Goal: Task Accomplishment & Management: Complete application form

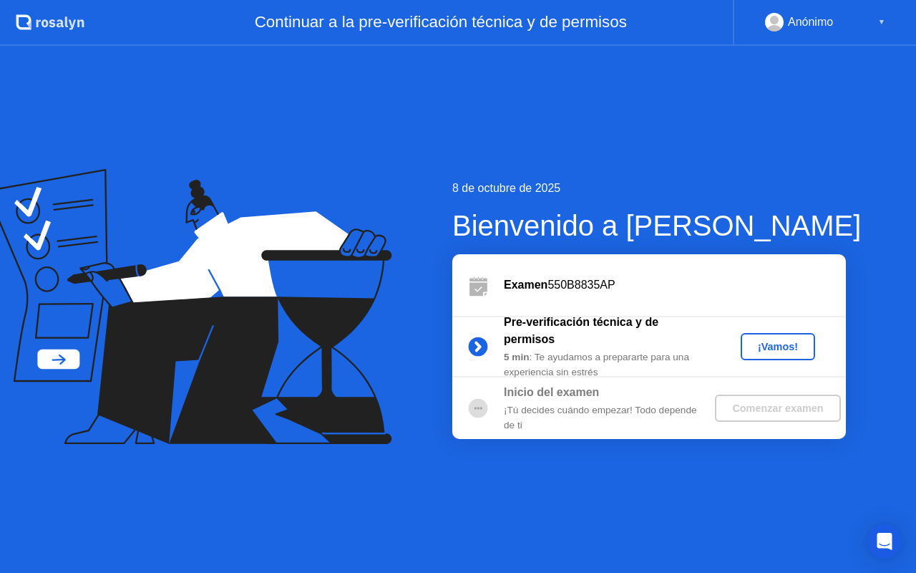
click at [763, 350] on div "¡Vamos!" at bounding box center [777, 346] width 63 height 11
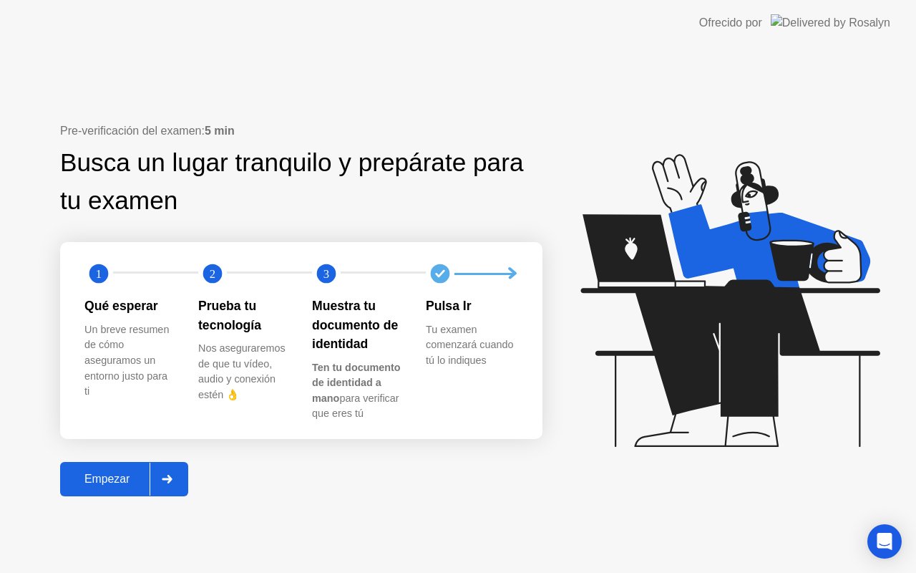
click at [109, 480] on div "Empezar" at bounding box center [106, 478] width 85 height 13
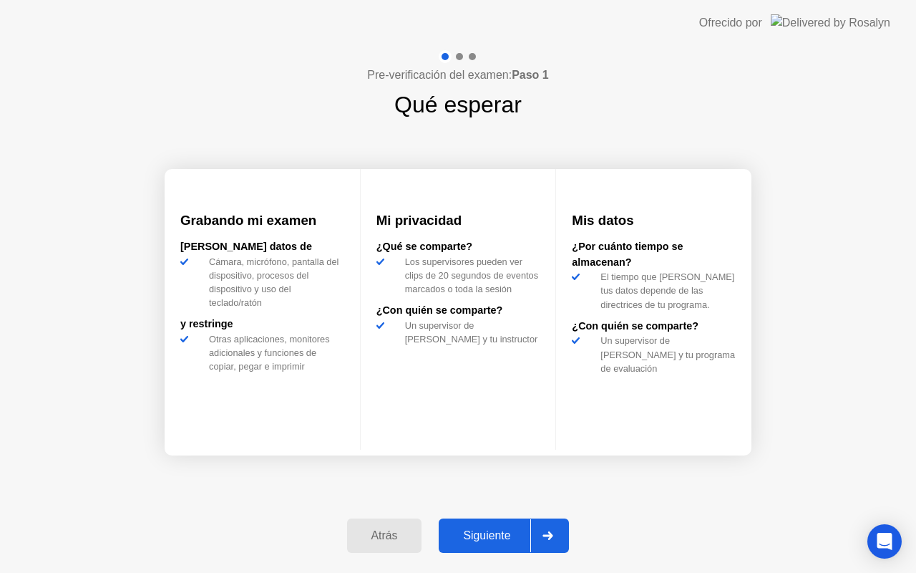
click at [502, 537] on div "Siguiente" at bounding box center [486, 535] width 87 height 13
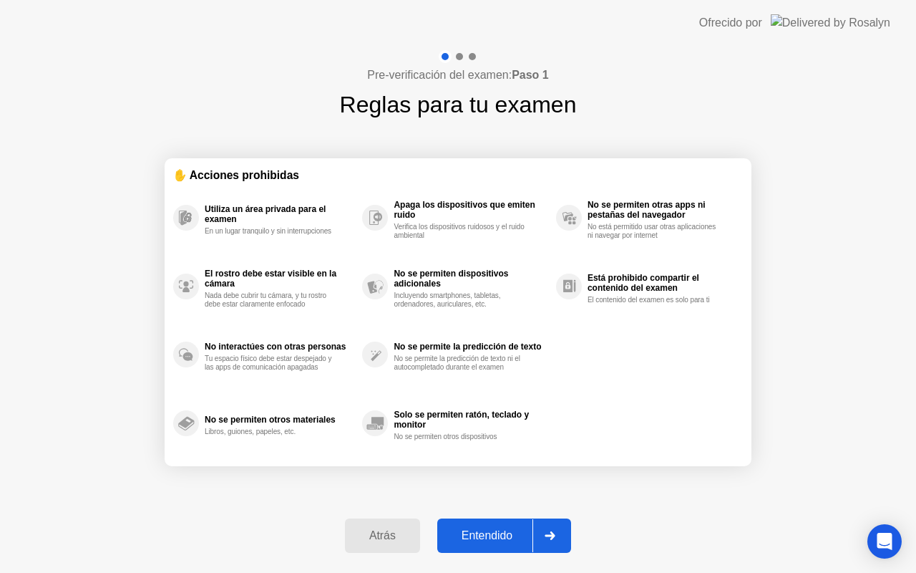
click at [495, 525] on button "Entendido" at bounding box center [504, 535] width 134 height 34
select select "**********"
select select "*******"
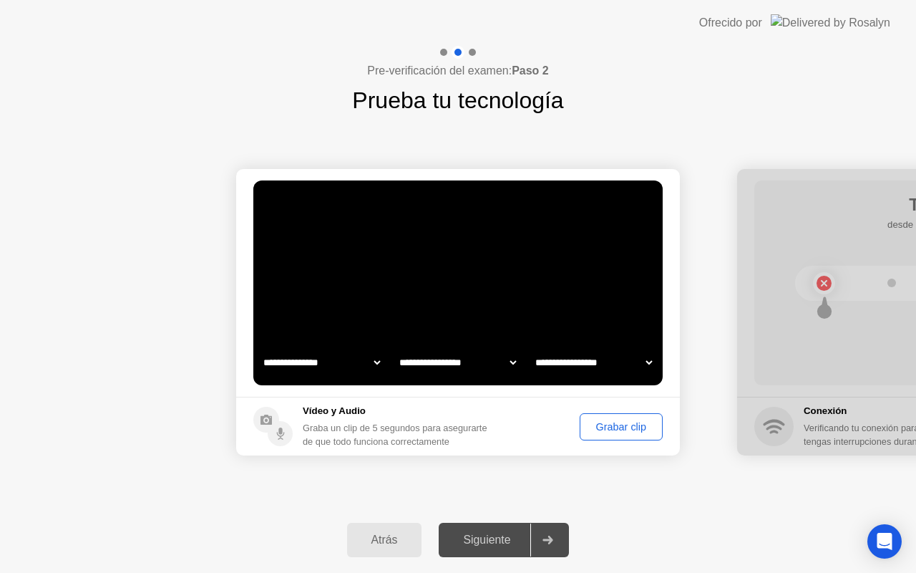
click at [417, 434] on div "Graba un clip de 5 segundos para asegurarte de que todo funciona correctamente" at bounding box center [398, 434] width 191 height 27
click at [603, 432] on div "Grabar clip" at bounding box center [621, 426] width 73 height 11
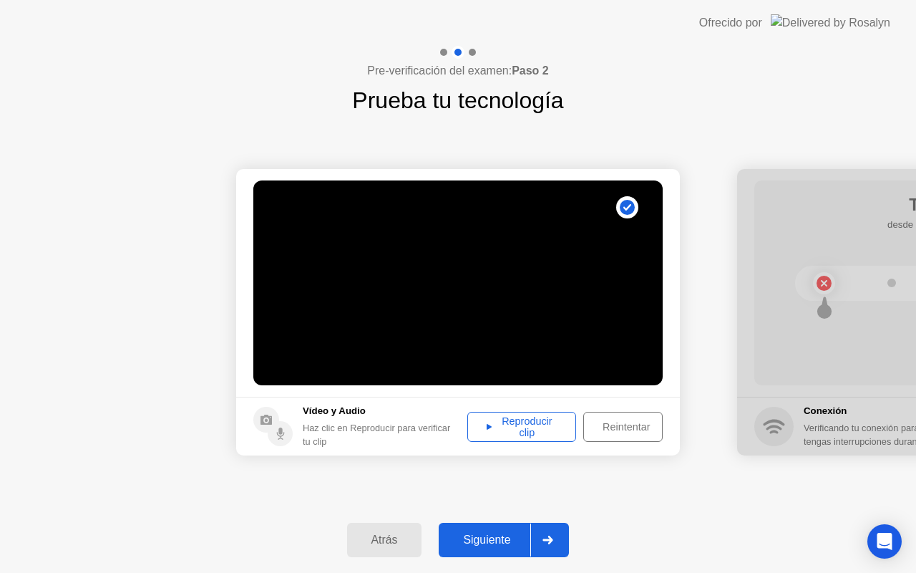
click at [605, 429] on div "Reintentar" at bounding box center [626, 426] width 76 height 11
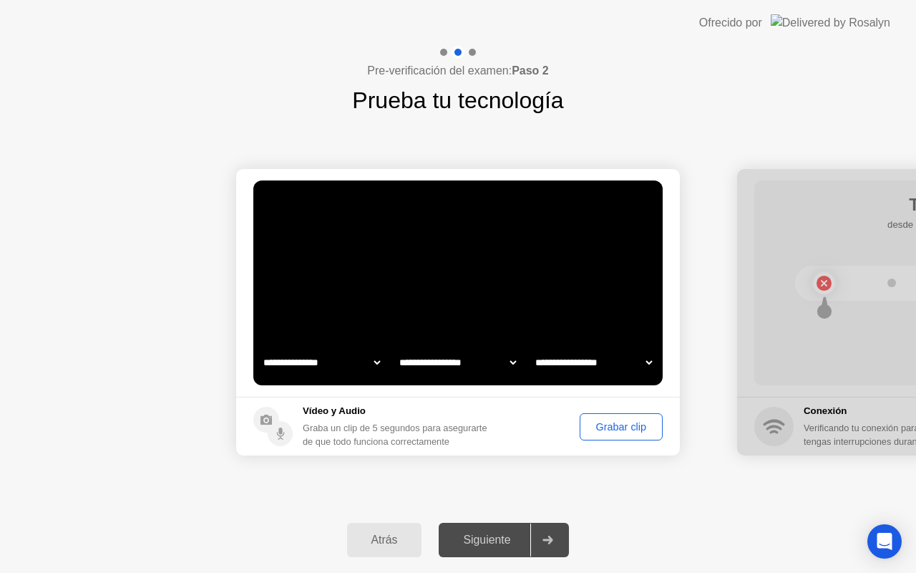
click at [604, 429] on div "Grabar clip" at bounding box center [621, 426] width 73 height 11
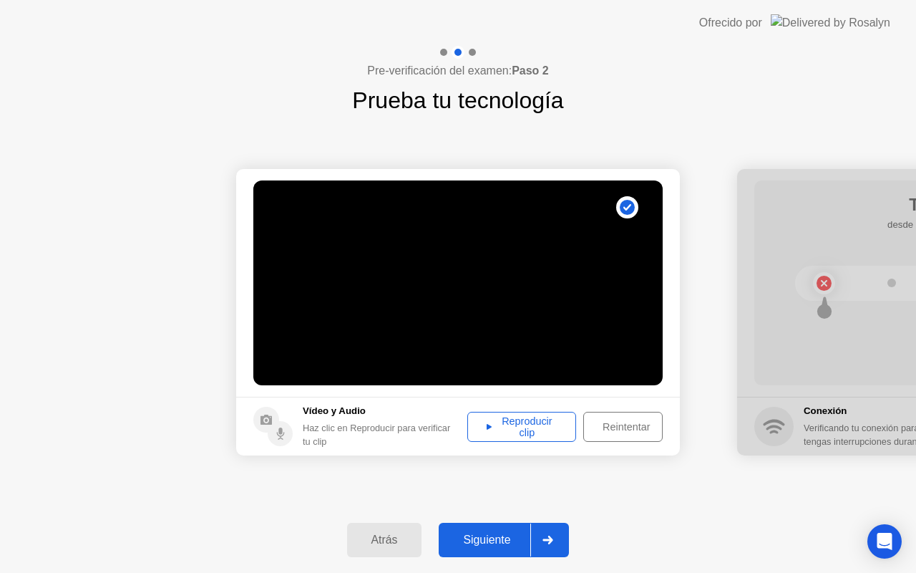
click at [626, 432] on div "Reintentar" at bounding box center [626, 426] width 76 height 11
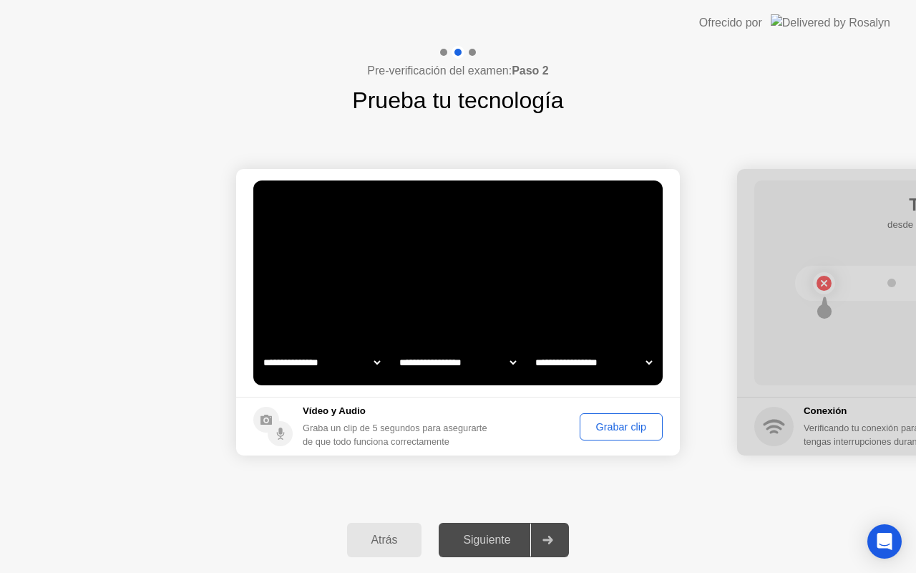
click at [626, 432] on div "Grabar clip" at bounding box center [621, 426] width 73 height 11
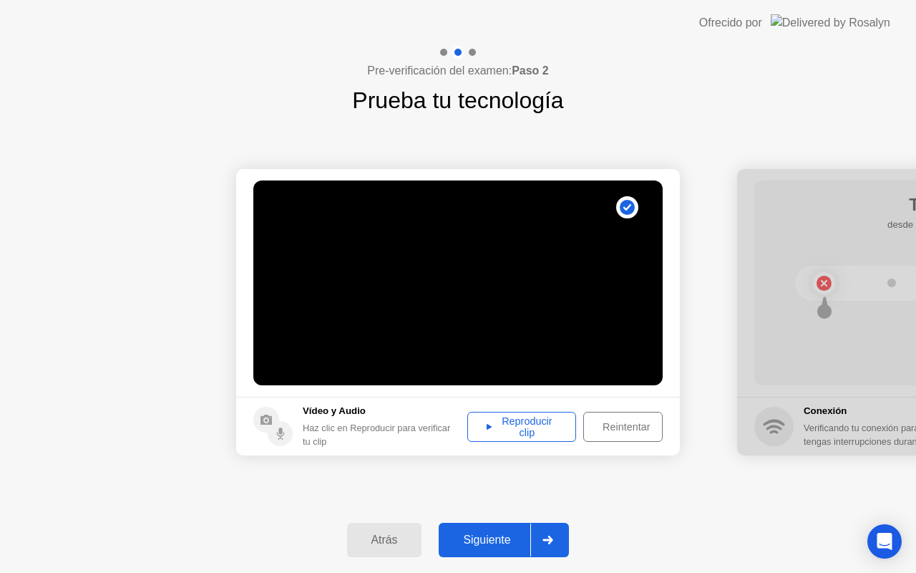
click at [522, 533] on div "Siguiente" at bounding box center [486, 539] width 87 height 13
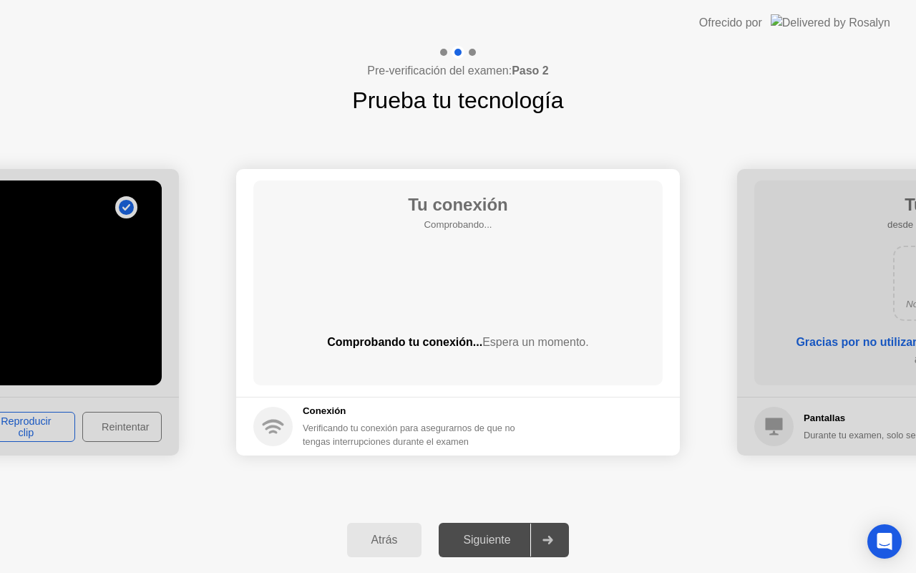
click at [497, 482] on div "**********" at bounding box center [458, 311] width 916 height 389
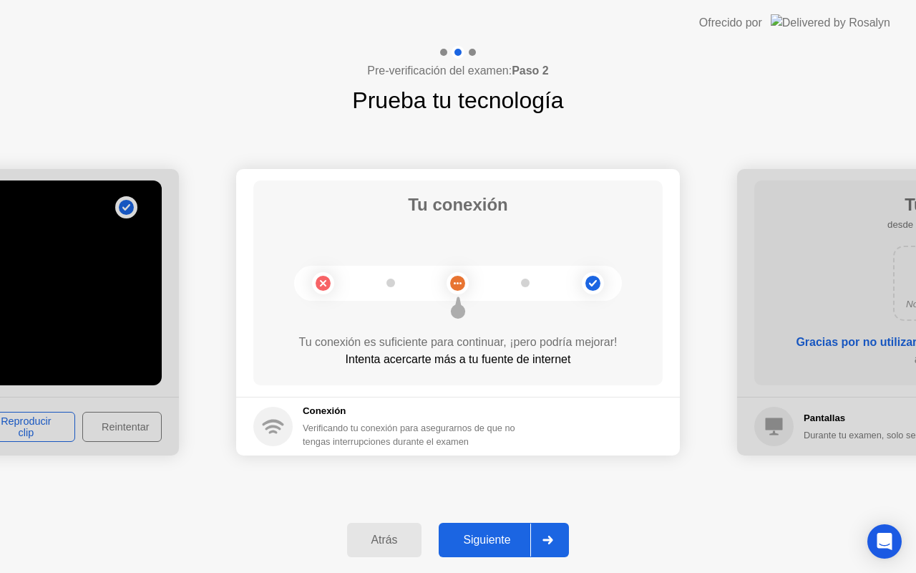
click at [526, 535] on div "Siguiente" at bounding box center [486, 539] width 87 height 13
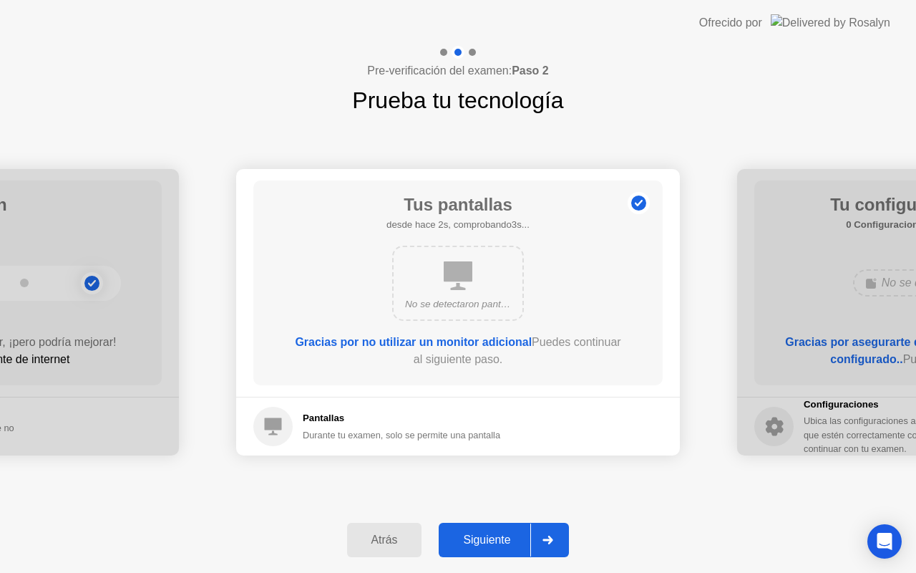
click at [522, 535] on div "Siguiente" at bounding box center [486, 539] width 87 height 13
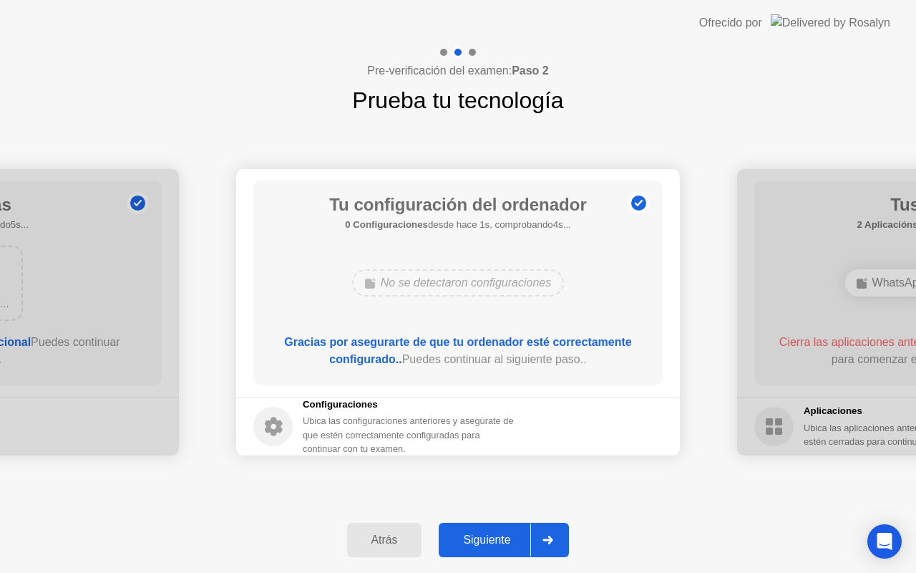
click at [522, 535] on div "Siguiente" at bounding box center [486, 539] width 87 height 13
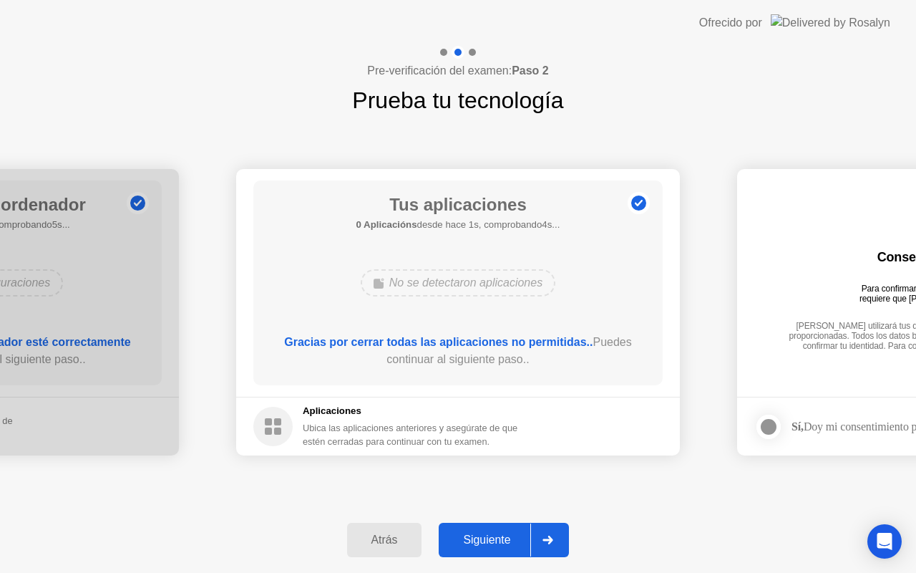
click at [521, 537] on div "Siguiente" at bounding box center [486, 539] width 87 height 13
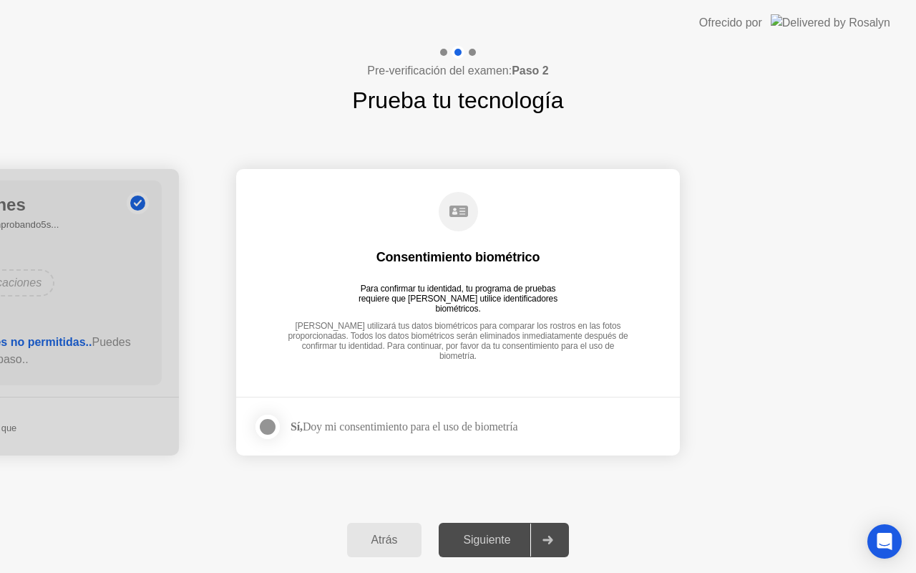
click at [276, 424] on div at bounding box center [267, 426] width 17 height 17
click at [510, 546] on div "Siguiente" at bounding box center [486, 539] width 87 height 13
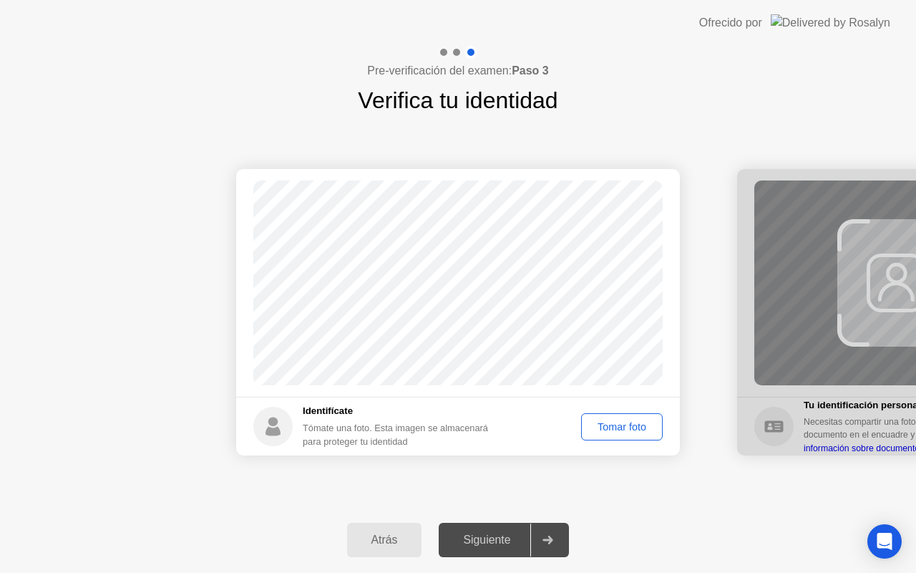
click at [588, 429] on div "Tomar foto" at bounding box center [622, 426] width 72 height 11
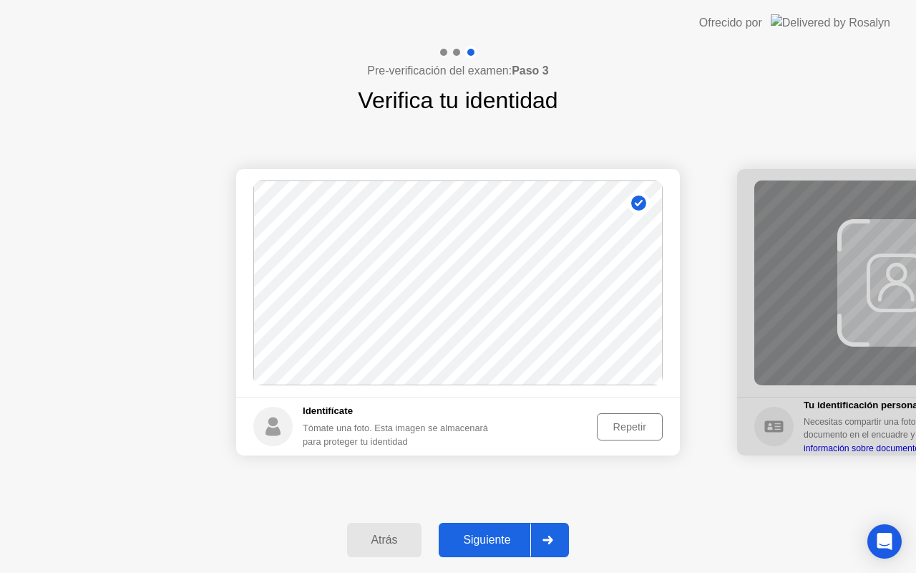
click at [612, 427] on div "Repetir" at bounding box center [630, 426] width 56 height 11
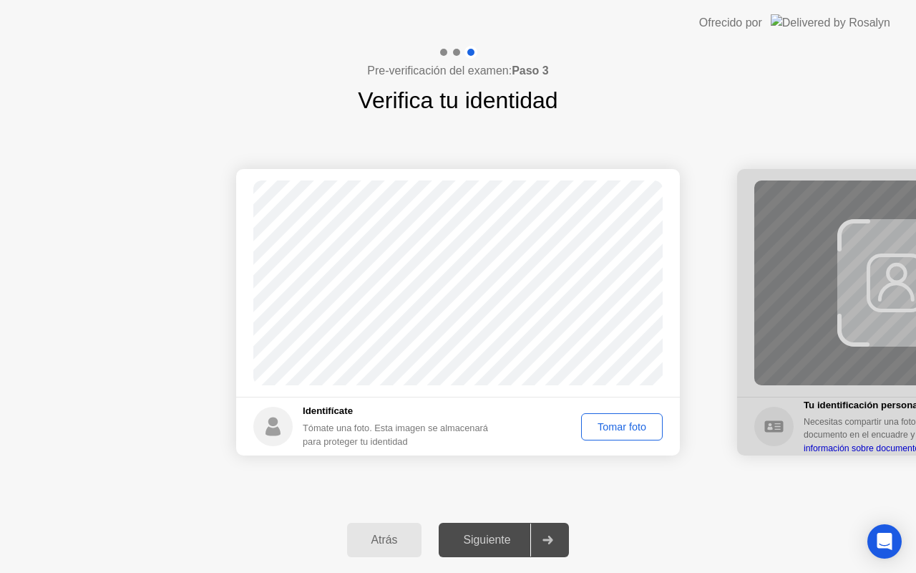
click at [617, 424] on div "Tomar foto" at bounding box center [622, 426] width 72 height 11
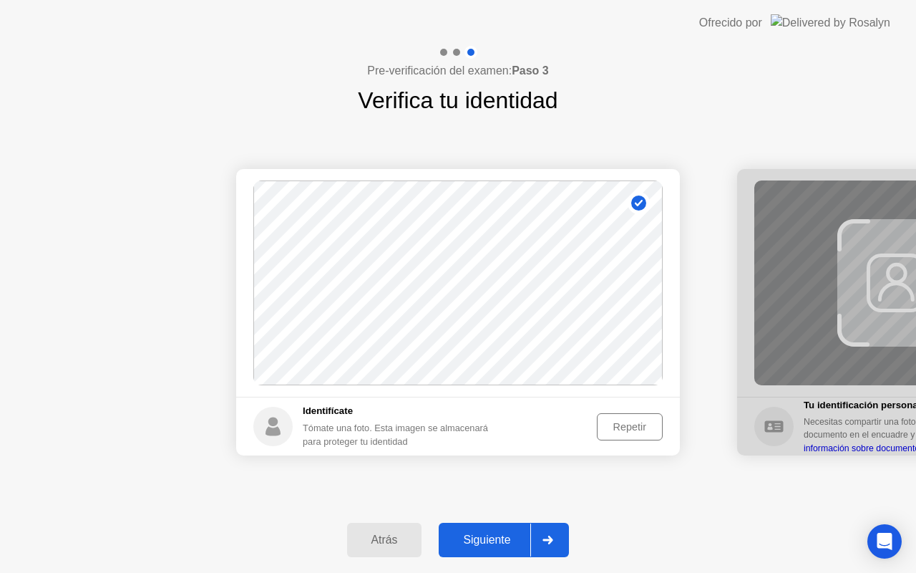
click at [617, 424] on div "Repetir" at bounding box center [630, 426] width 56 height 11
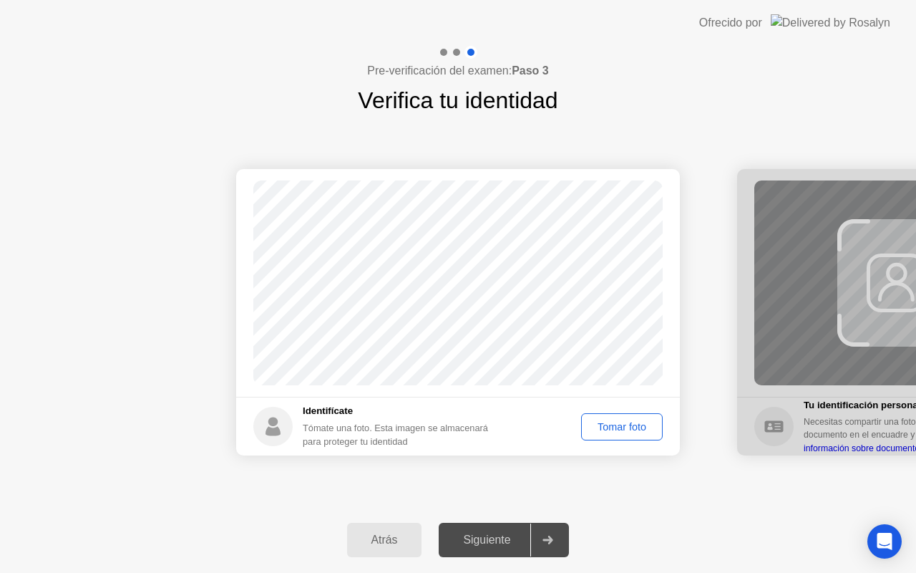
click at [624, 427] on div "Tomar foto" at bounding box center [622, 426] width 72 height 11
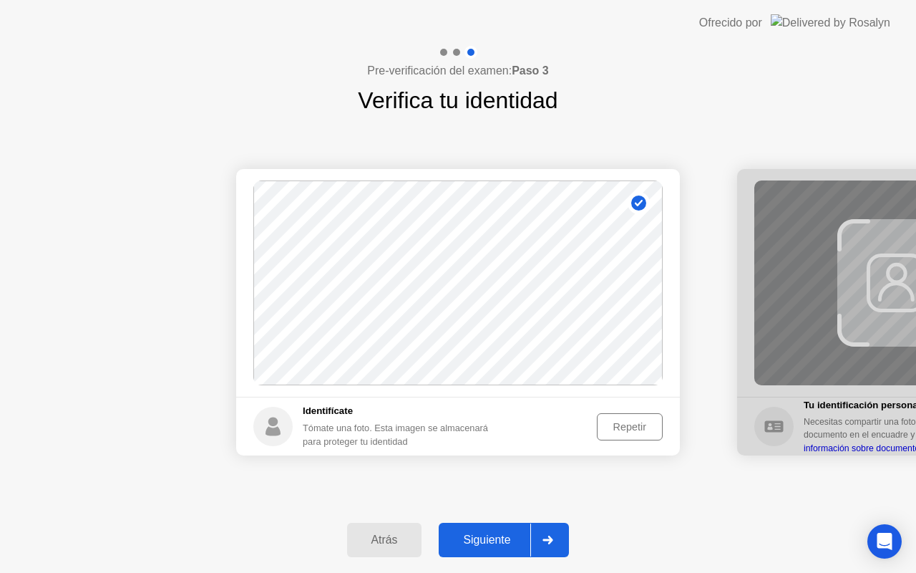
click at [508, 534] on div "Siguiente" at bounding box center [486, 539] width 87 height 13
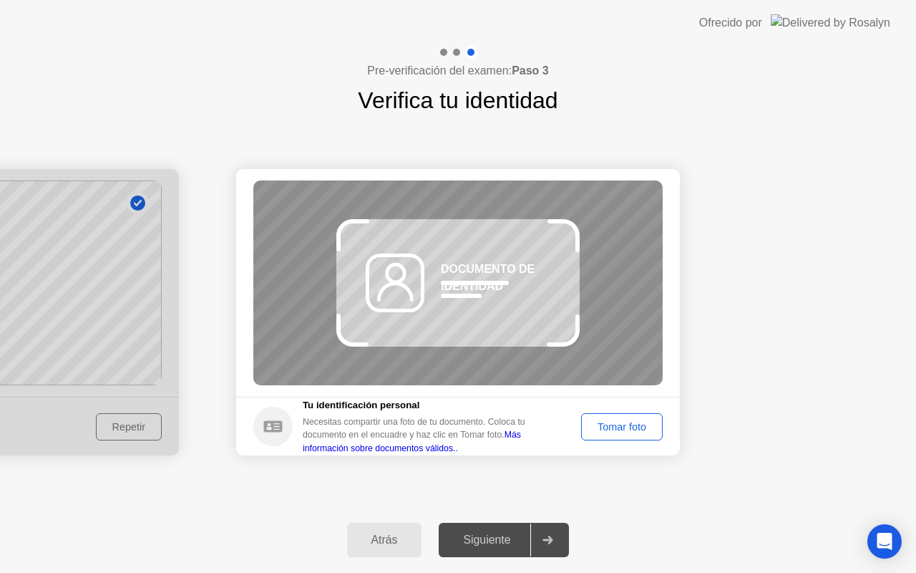
click at [445, 283] on line at bounding box center [475, 283] width 64 height 0
click at [595, 427] on div "Tomar foto" at bounding box center [622, 426] width 72 height 11
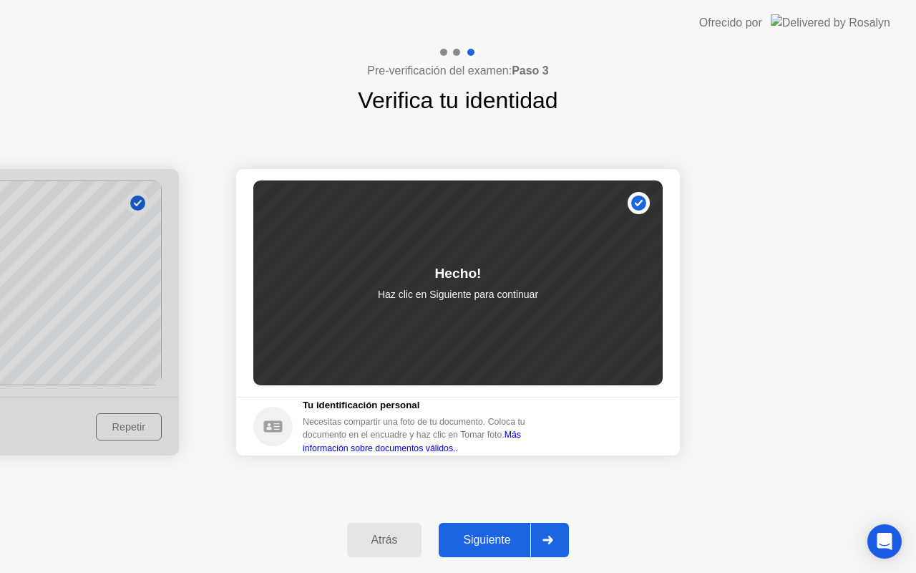
click at [507, 544] on div "Siguiente" at bounding box center [486, 539] width 87 height 13
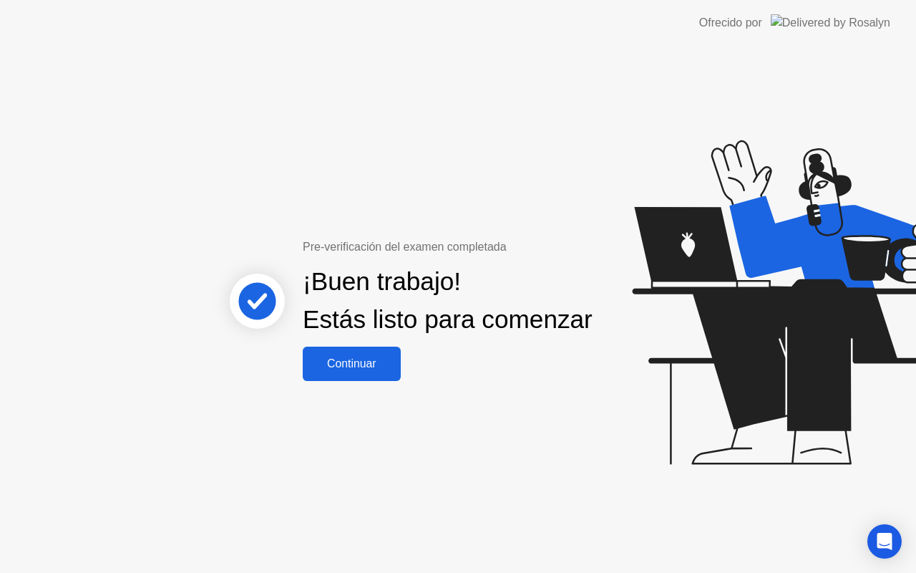
click at [364, 370] on div "Continuar" at bounding box center [351, 363] width 89 height 13
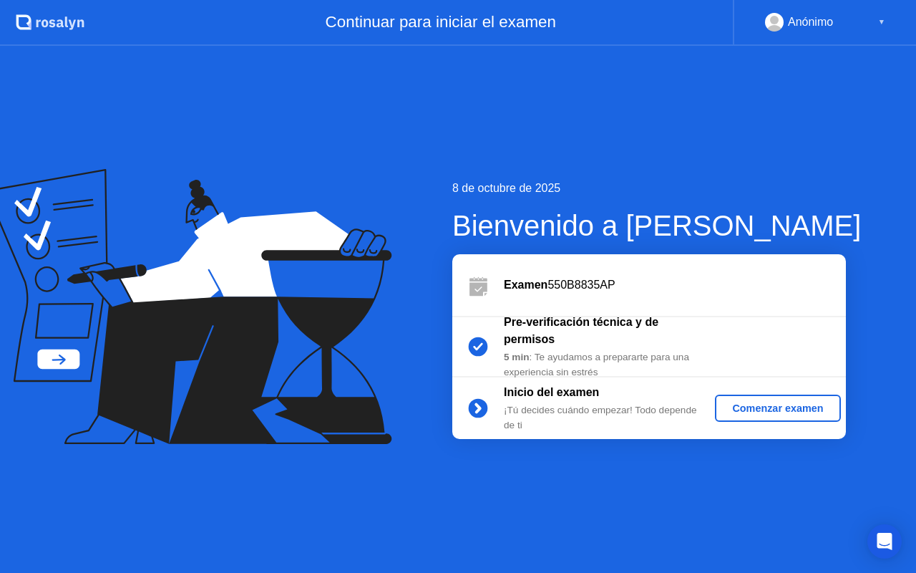
click at [765, 414] on div "Comenzar examen" at bounding box center [778, 407] width 114 height 11
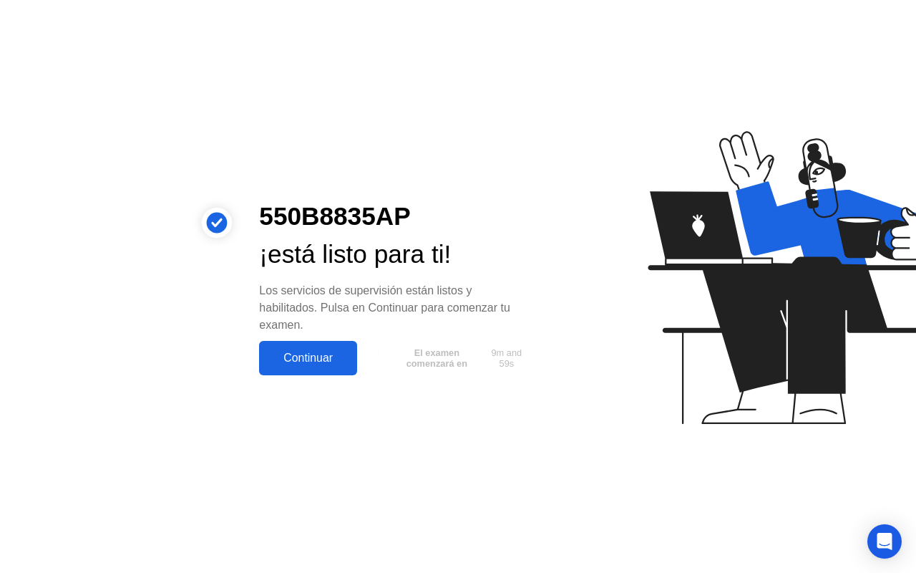
click at [282, 358] on div "Continuar" at bounding box center [307, 357] width 89 height 13
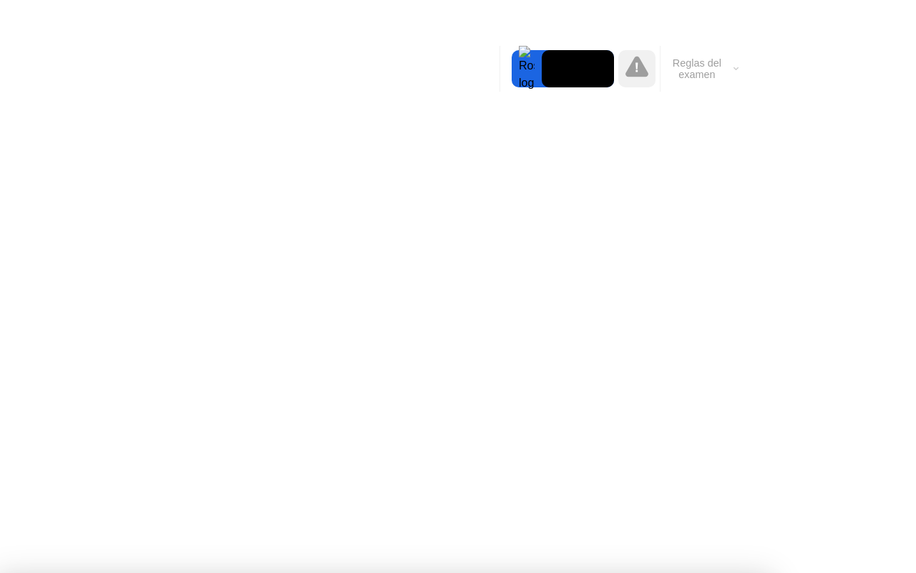
click at [65, 572] on div at bounding box center [458, 573] width 916 height 0
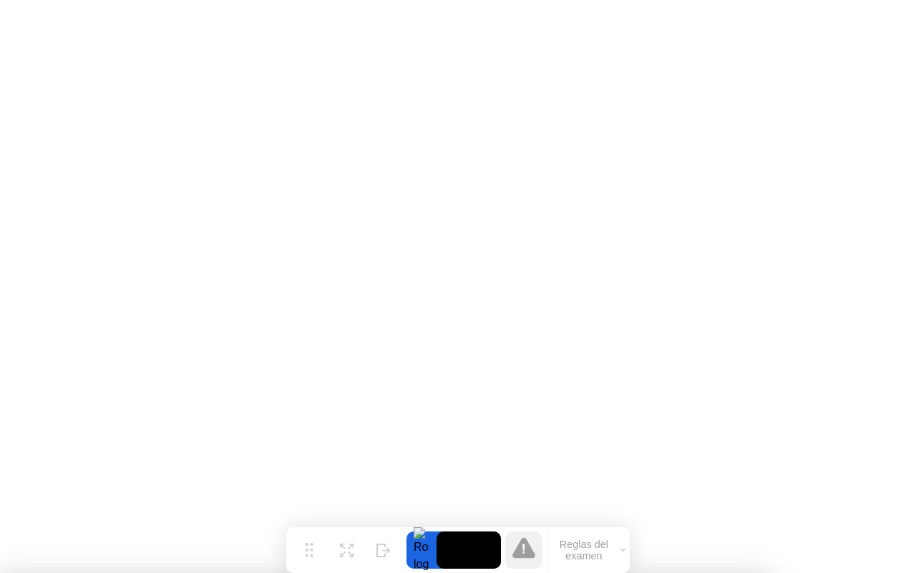
click at [425, 547] on div at bounding box center [422, 549] width 30 height 37
click at [588, 548] on button "Reglas del examen" at bounding box center [589, 549] width 82 height 24
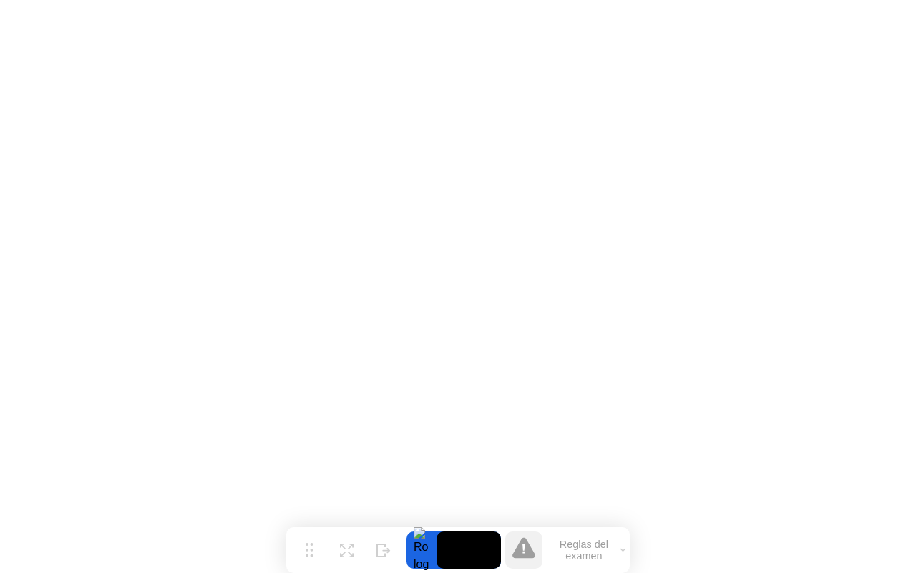
click at [422, 558] on div at bounding box center [422, 549] width 30 height 37
click at [599, 543] on button "Reglas del examen" at bounding box center [589, 549] width 82 height 24
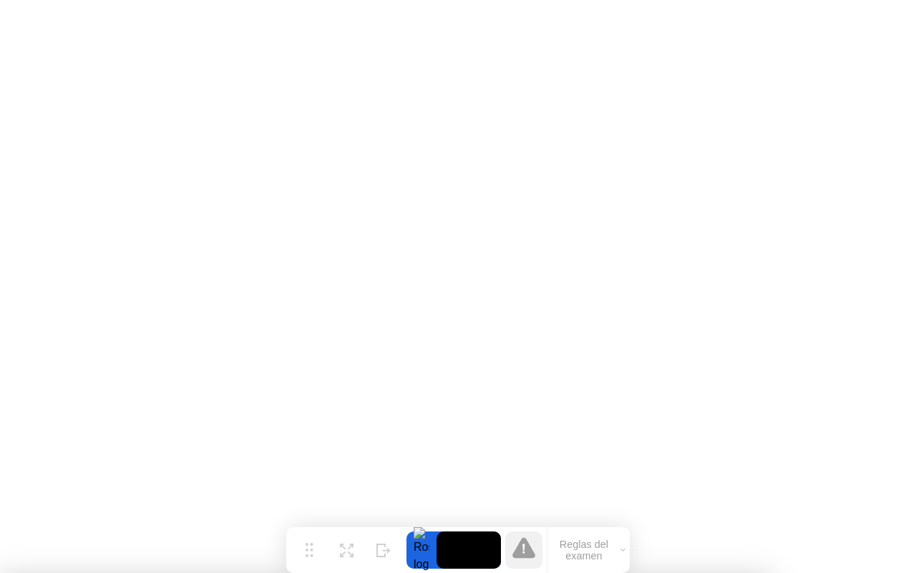
click at [308, 557] on div "Mover" at bounding box center [308, 561] width 21 height 9
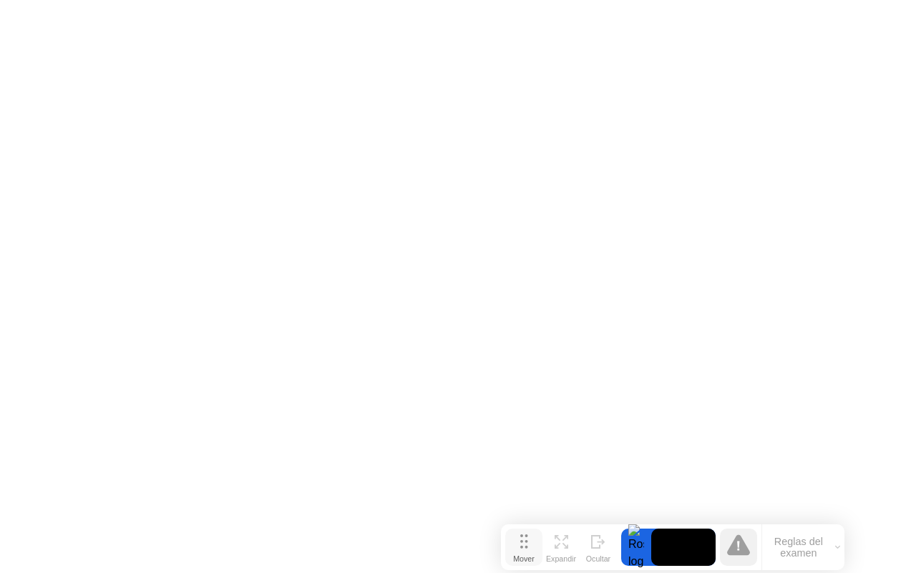
drag, startPoint x: 313, startPoint y: 551, endPoint x: 527, endPoint y: 548, distance: 214.0
click at [527, 554] on div "Mover" at bounding box center [523, 558] width 21 height 9
drag, startPoint x: 548, startPoint y: 67, endPoint x: 548, endPoint y: 36, distance: 30.8
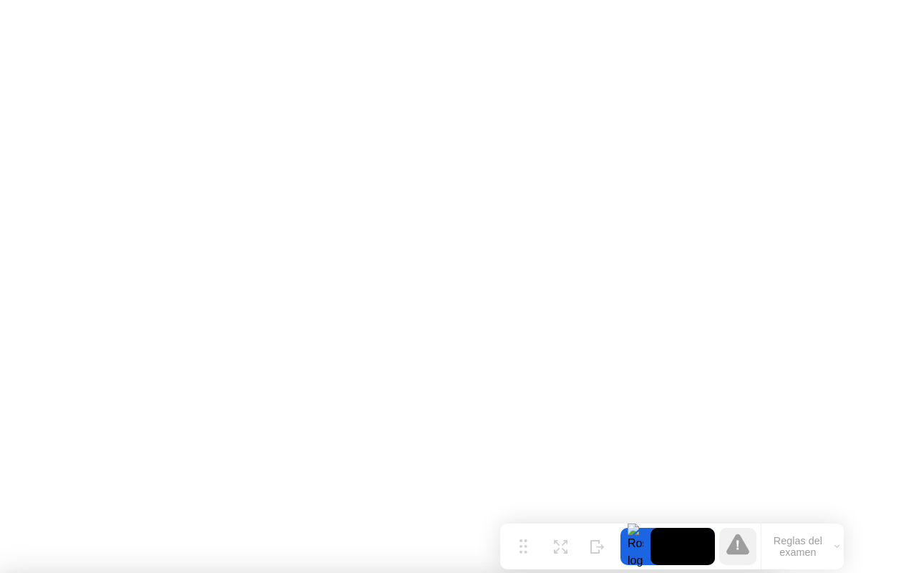
click at [633, 541] on div at bounding box center [636, 545] width 30 height 37
drag, startPoint x: 502, startPoint y: 251, endPoint x: 421, endPoint y: 303, distance: 95.9
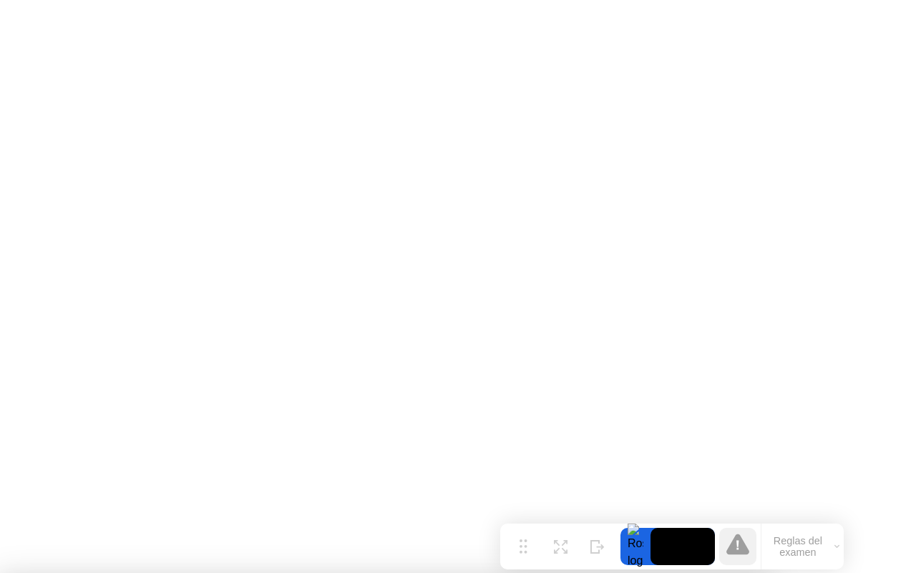
drag, startPoint x: 326, startPoint y: 298, endPoint x: 283, endPoint y: 301, distance: 43.0
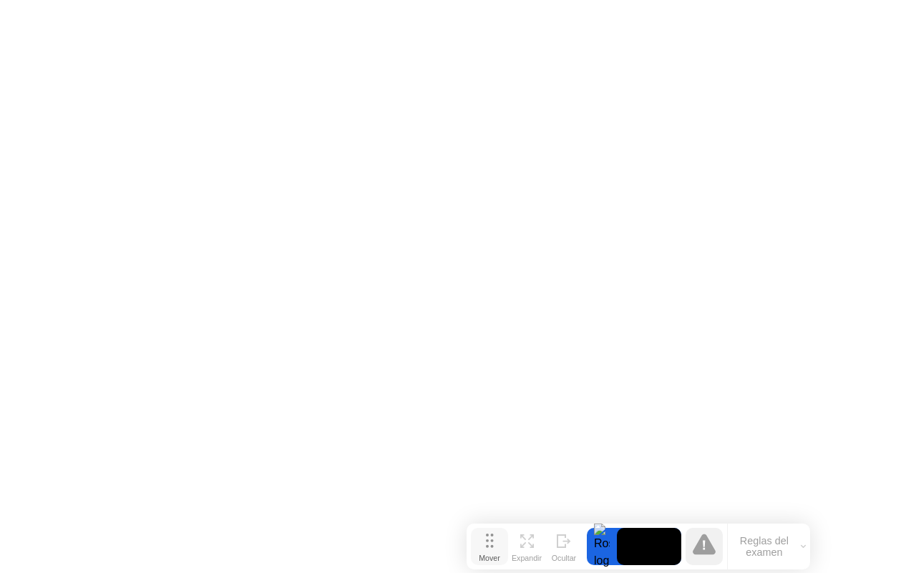
drag, startPoint x: 525, startPoint y: 543, endPoint x: 491, endPoint y: 543, distance: 33.6
click at [491, 543] on icon at bounding box center [490, 540] width 8 height 14
click at [786, 548] on button "Reglas del examen" at bounding box center [769, 546] width 82 height 24
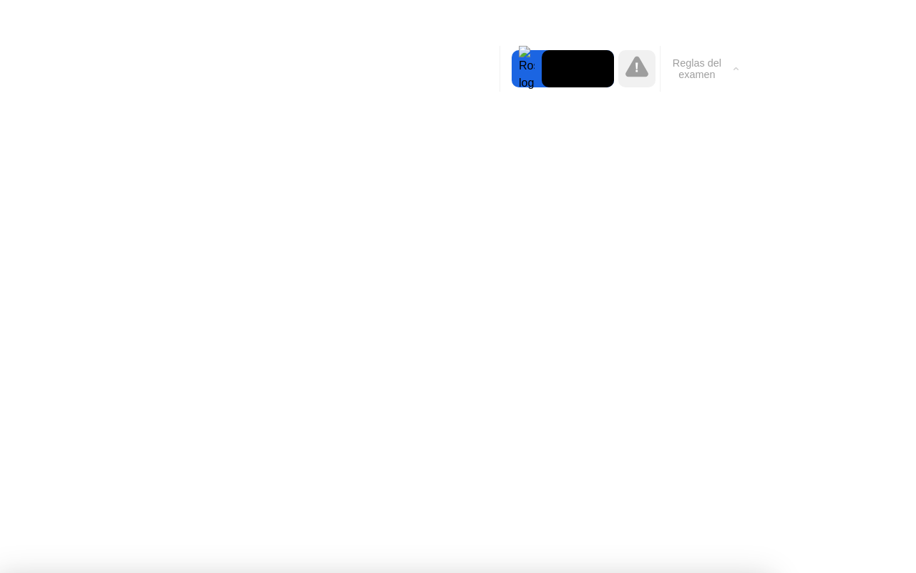
click at [628, 86] on div at bounding box center [636, 68] width 37 height 37
click at [634, 63] on icon at bounding box center [637, 66] width 23 height 21
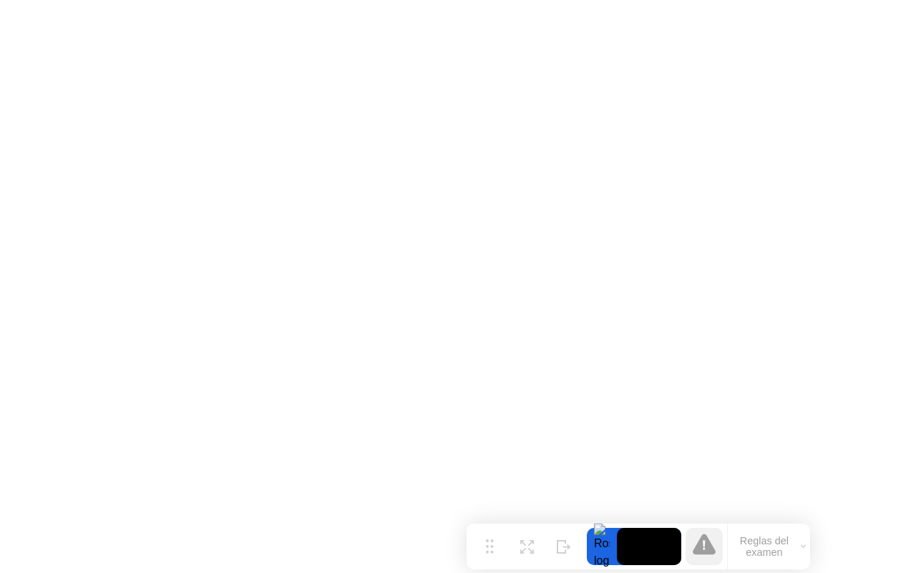
click at [700, 544] on icon at bounding box center [704, 543] width 23 height 21
click at [712, 547] on icon at bounding box center [704, 543] width 23 height 23
drag, startPoint x: 647, startPoint y: 547, endPoint x: 683, endPoint y: 547, distance: 36.5
click at [683, 547] on div "Mover Expandir Ocultar Reglas del examen" at bounding box center [639, 546] width 344 height 46
click at [706, 547] on icon at bounding box center [704, 543] width 23 height 21
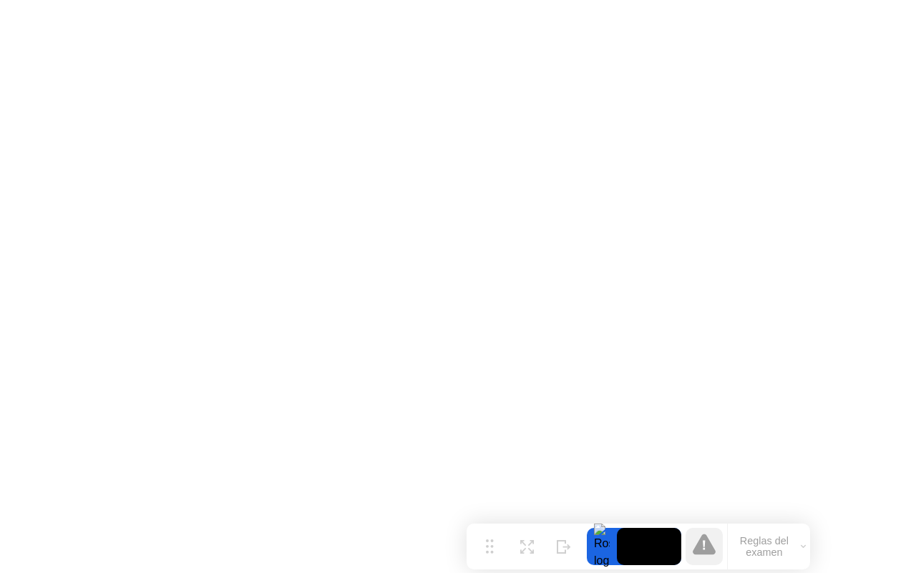
click at [706, 547] on icon at bounding box center [704, 543] width 23 height 21
click at [565, 553] on div "Ocultar" at bounding box center [564, 557] width 24 height 9
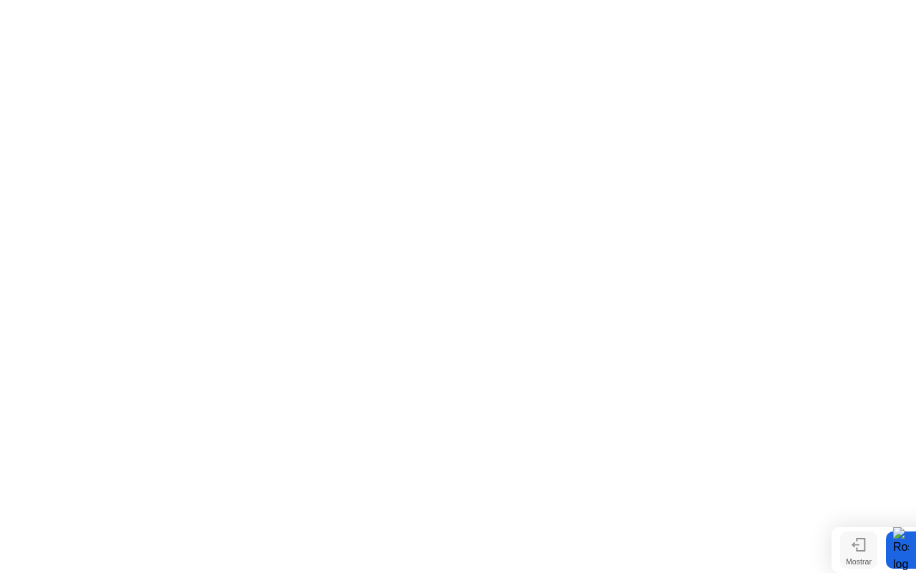
click at [855, 544] on icon at bounding box center [859, 544] width 14 height 14
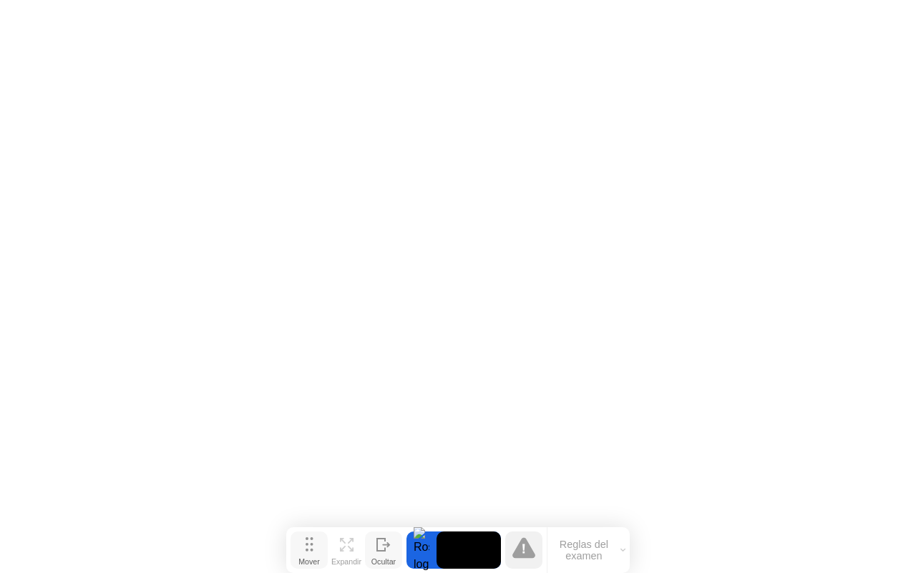
click at [303, 550] on button "Mover" at bounding box center [309, 549] width 37 height 37
click at [335, 557] on div "Expandir" at bounding box center [346, 561] width 30 height 9
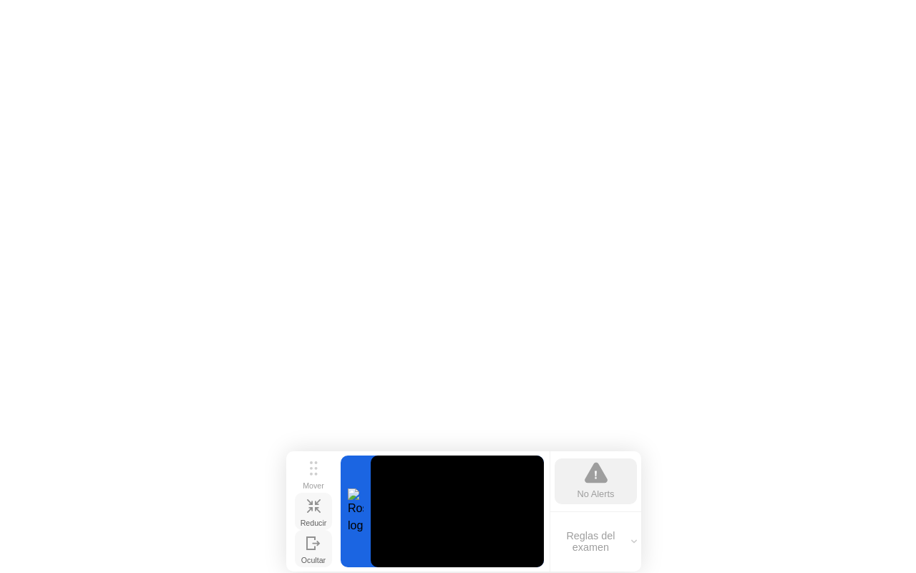
click at [319, 518] on div "Reducir" at bounding box center [314, 522] width 26 height 9
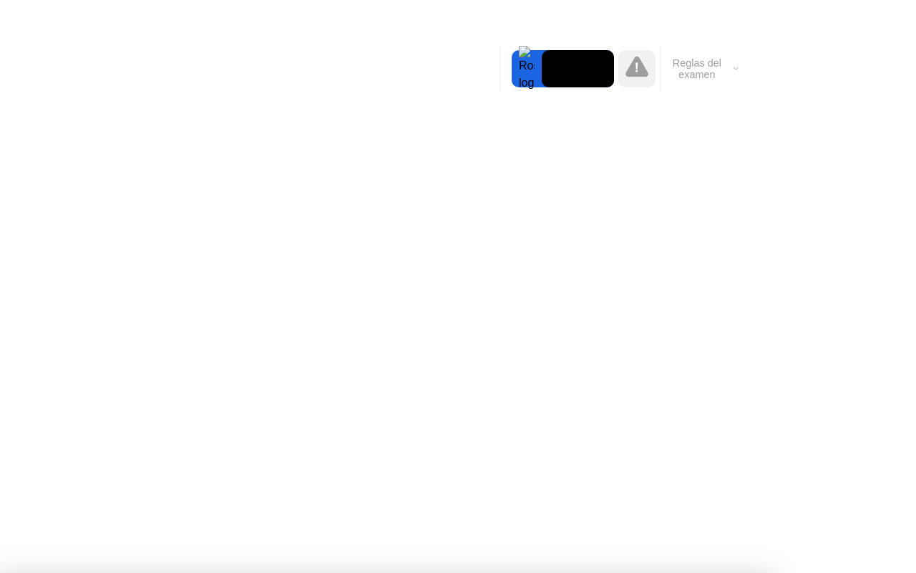
drag, startPoint x: 554, startPoint y: 82, endPoint x: 610, endPoint y: 81, distance: 56.5
click at [610, 81] on video at bounding box center [578, 68] width 72 height 37
click at [603, 64] on video at bounding box center [578, 68] width 72 height 37
drag, startPoint x: 586, startPoint y: 64, endPoint x: 530, endPoint y: 64, distance: 55.8
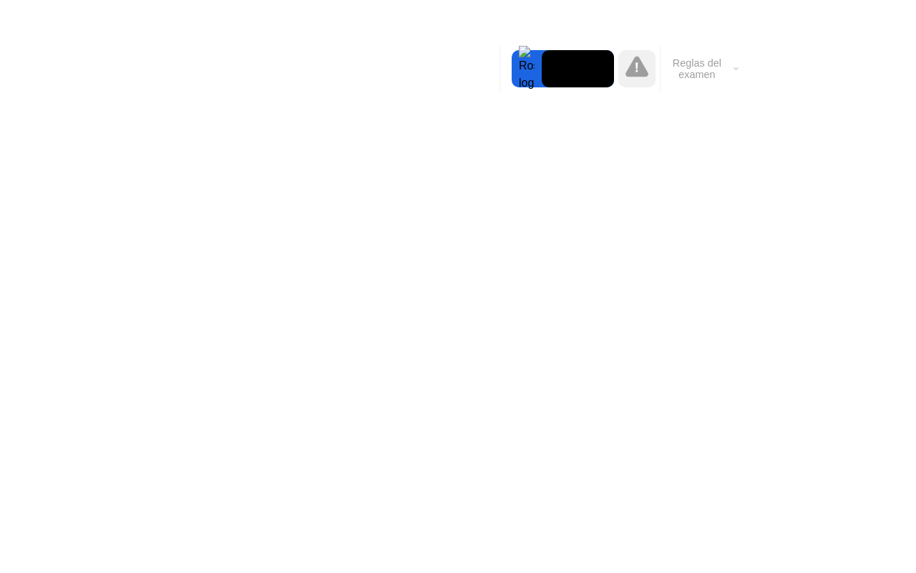
click at [530, 64] on div at bounding box center [563, 68] width 102 height 37
drag, startPoint x: 508, startPoint y: 67, endPoint x: 723, endPoint y: 72, distance: 214.8
click at [723, 72] on div "Mover Expandir Ocultar Reglas del examen" at bounding box center [621, 69] width 243 height 46
click at [704, 64] on button "Reglas del examen" at bounding box center [702, 69] width 82 height 24
click at [737, 67] on icon at bounding box center [736, 69] width 5 height 4
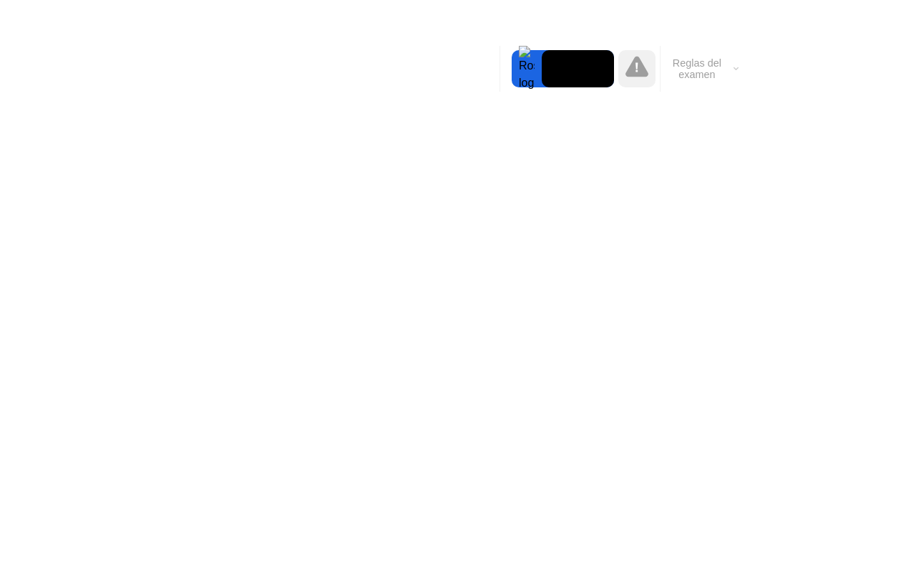
click at [737, 68] on icon at bounding box center [736, 69] width 4 height 2
drag, startPoint x: 515, startPoint y: 56, endPoint x: 547, endPoint y: 61, distance: 32.6
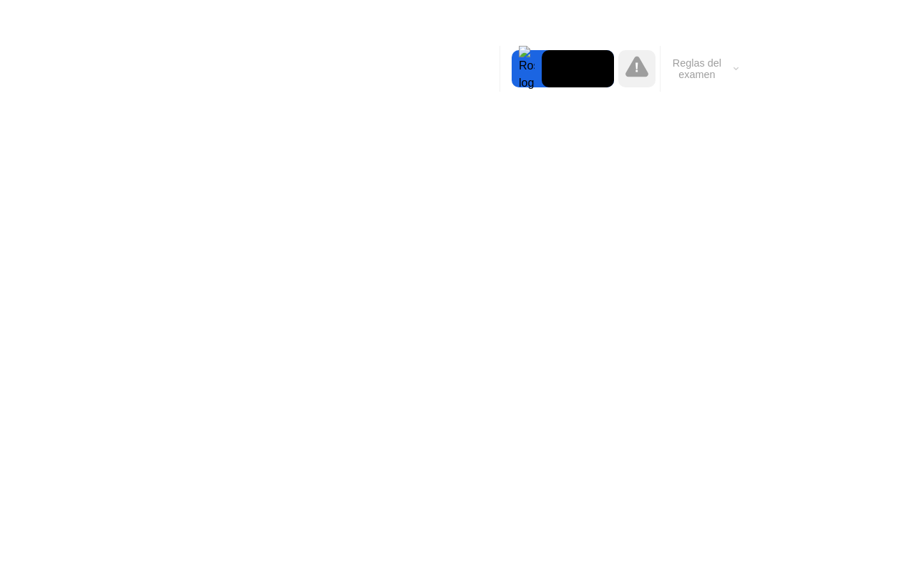
click at [545, 61] on div at bounding box center [563, 68] width 102 height 37
drag, startPoint x: 691, startPoint y: 74, endPoint x: 671, endPoint y: 84, distance: 22.4
click at [671, 84] on div "Reglas del examen" at bounding box center [701, 69] width 83 height 46
click at [708, 64] on button "Reglas del examen" at bounding box center [702, 69] width 82 height 24
click at [511, 72] on div "Mover Expandir Ocultar Reglas del examen" at bounding box center [621, 69] width 243 height 46
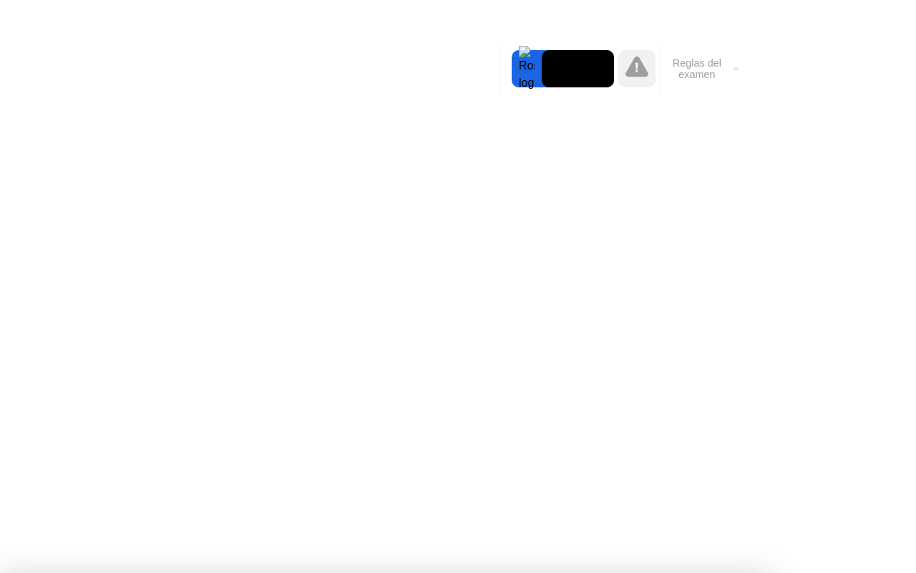
drag, startPoint x: 488, startPoint y: 73, endPoint x: 469, endPoint y: 73, distance: 19.3
